Goal: Information Seeking & Learning: Learn about a topic

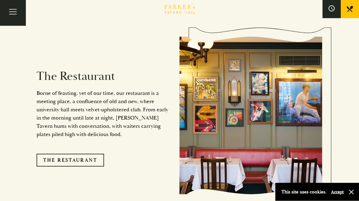
scroll to position [463, 0]
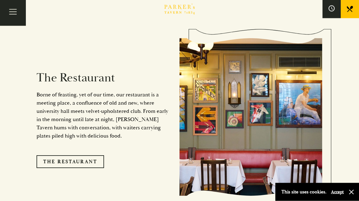
click at [72, 155] on link "The Restaurant" at bounding box center [71, 161] width 68 height 13
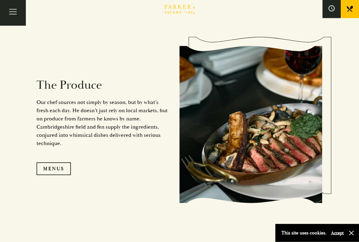
scroll to position [513, 0]
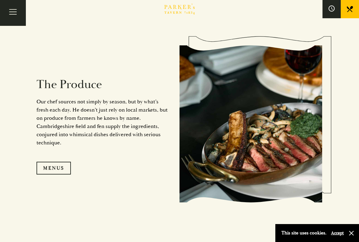
click at [53, 168] on link "Menus" at bounding box center [54, 168] width 34 height 13
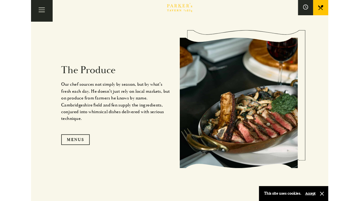
scroll to position [530, 0]
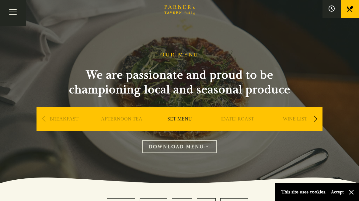
click at [254, 131] on link "SUNDAY ROAST" at bounding box center [237, 128] width 33 height 24
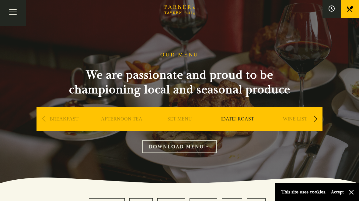
click at [177, 147] on link "DOWNLOAD MENU" at bounding box center [179, 146] width 74 height 12
click at [184, 120] on link "SET MENU" at bounding box center [179, 128] width 25 height 24
